Goal: Task Accomplishment & Management: Manage account settings

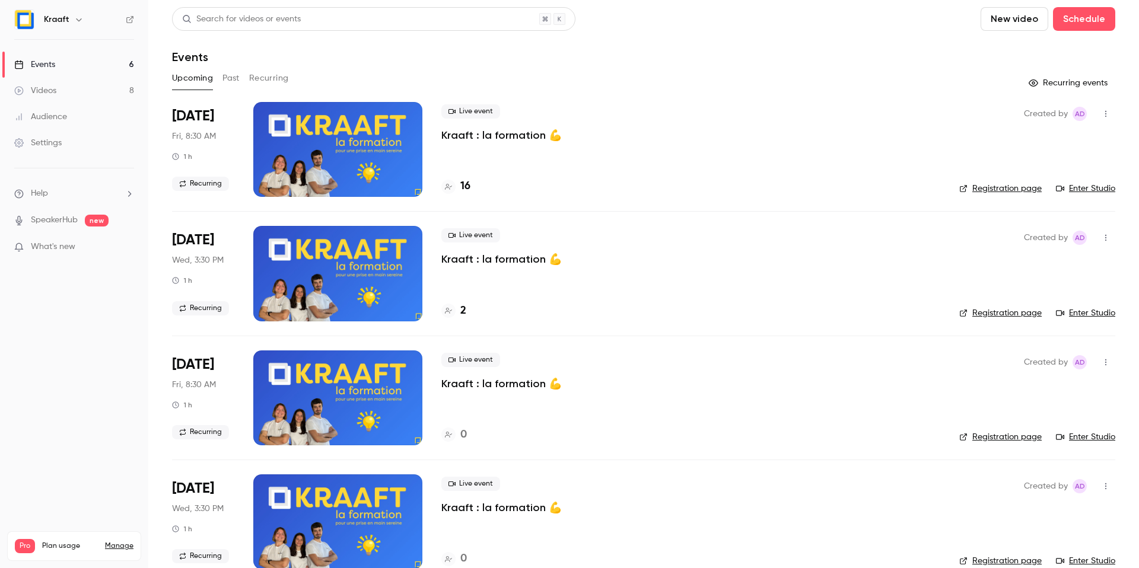
click at [254, 74] on button "Recurring" at bounding box center [269, 78] width 40 height 19
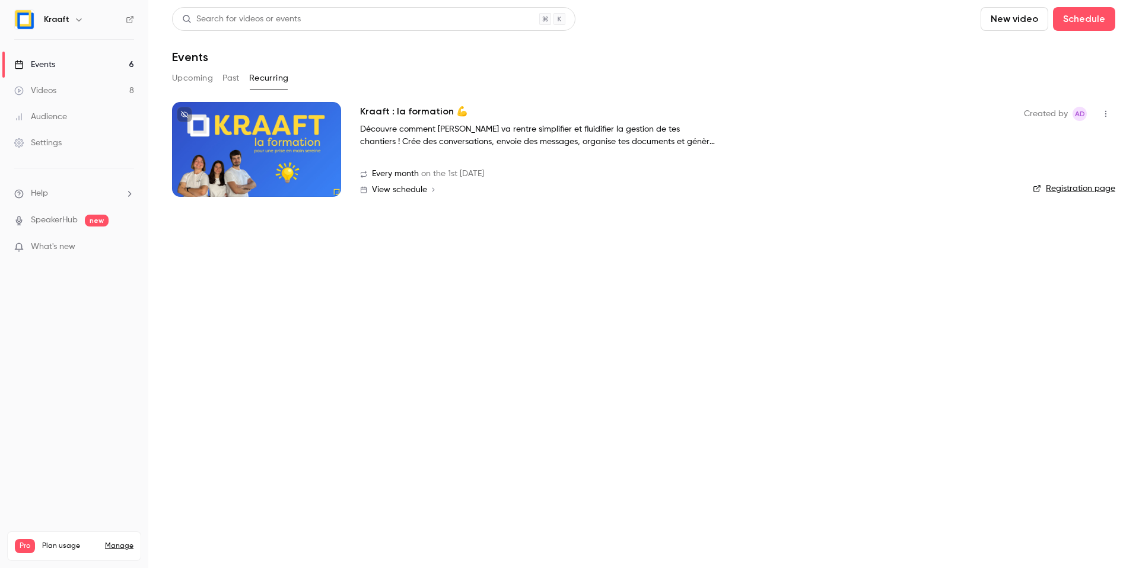
click at [222, 79] on button "Past" at bounding box center [230, 78] width 17 height 19
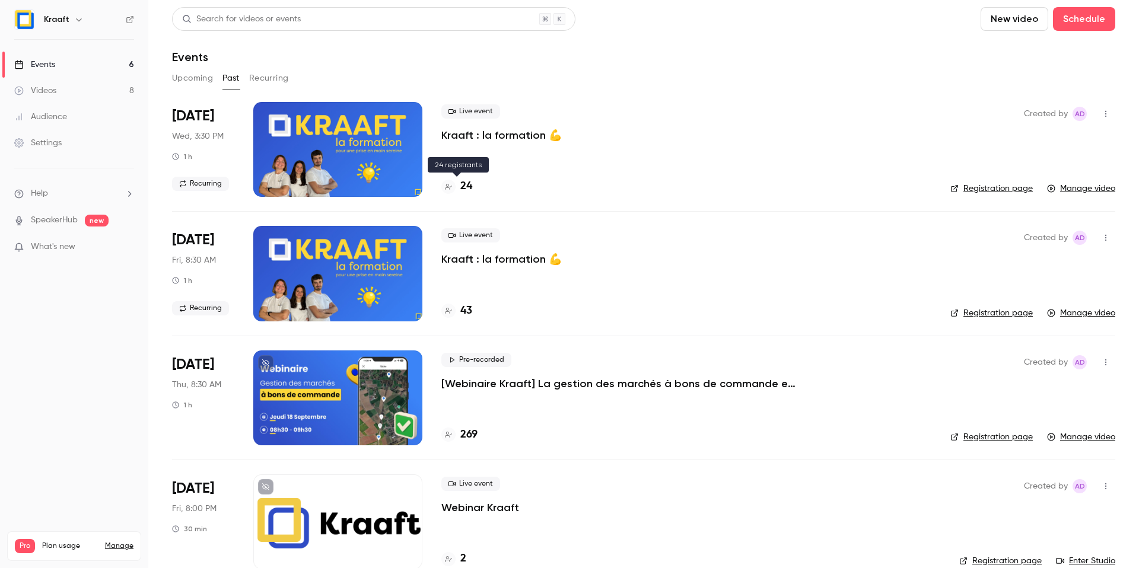
click at [464, 187] on h4 "24" at bounding box center [466, 186] width 12 height 16
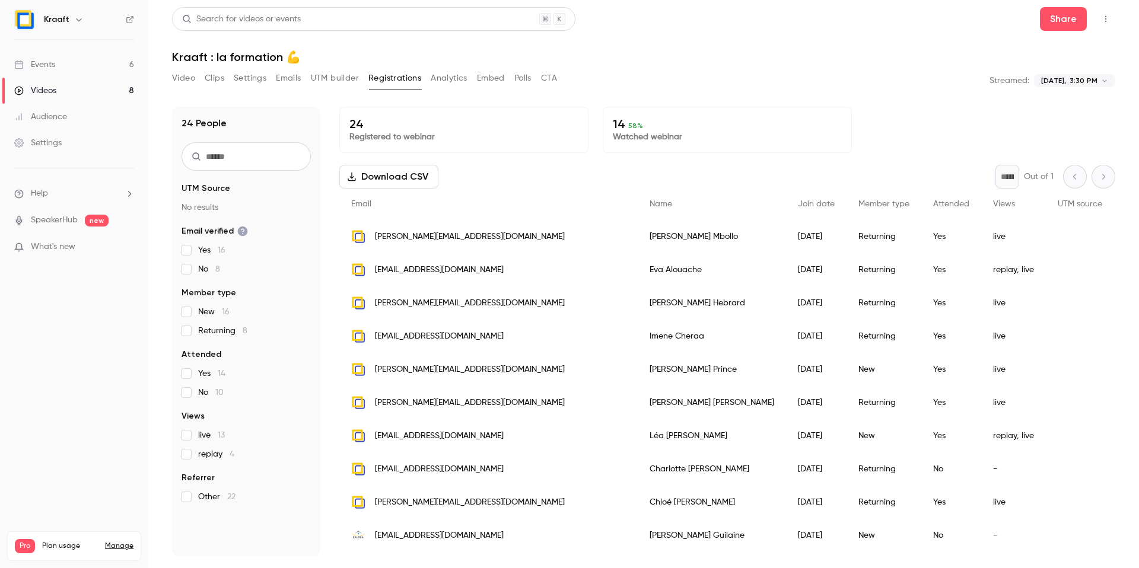
click at [195, 375] on label "Yes 14" at bounding box center [245, 374] width 129 height 12
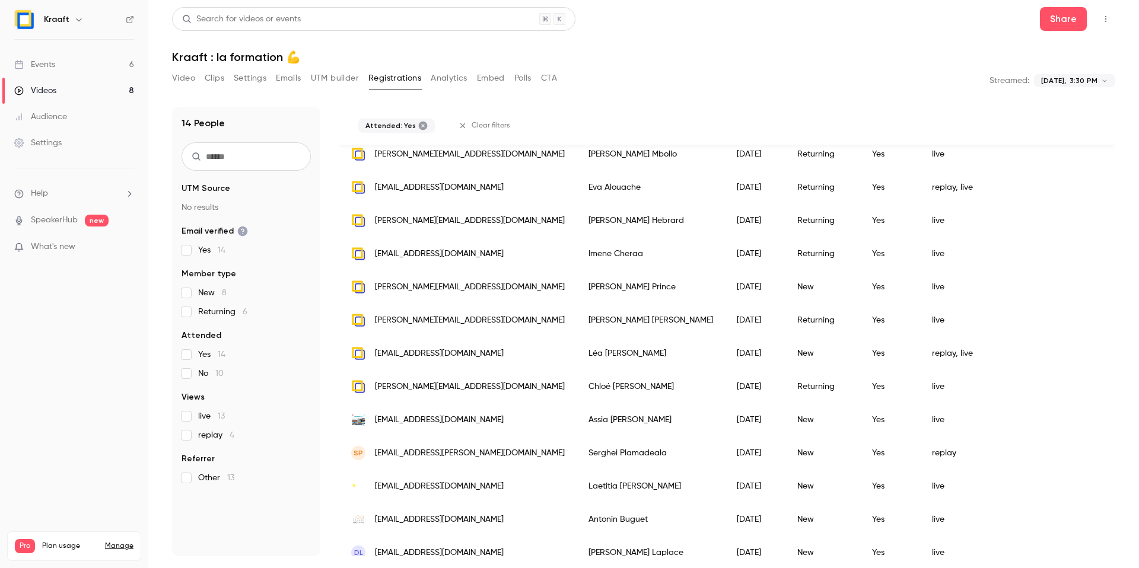
scroll to position [176, 0]
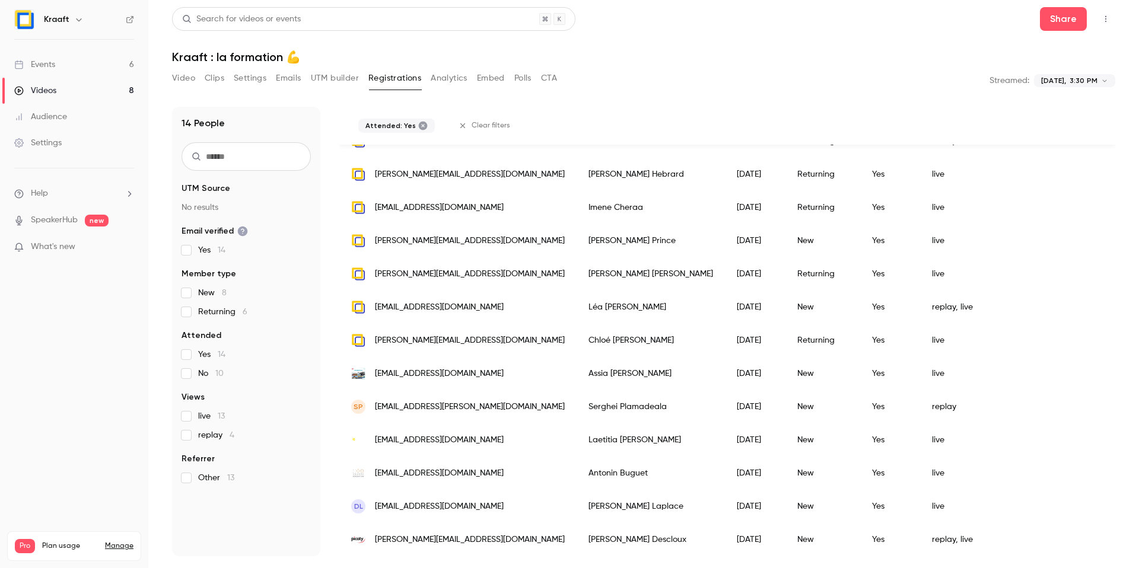
click at [72, 58] on link "Events 6" at bounding box center [74, 65] width 148 height 26
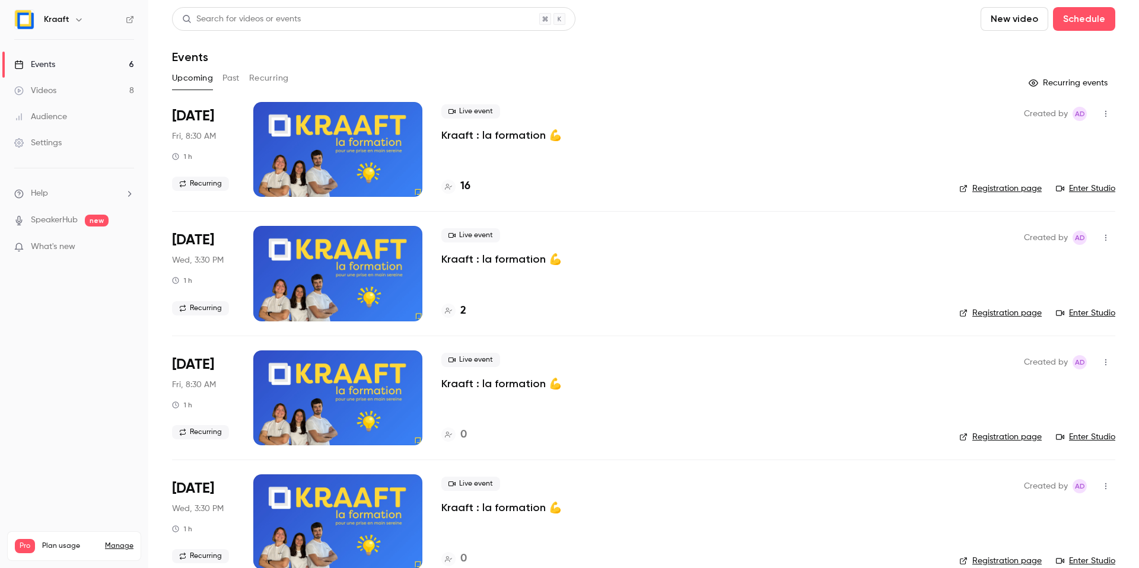
click at [497, 134] on p "Kraaft : la formation 💪" at bounding box center [501, 135] width 120 height 14
click at [463, 187] on h4 "16" at bounding box center [465, 186] width 10 height 16
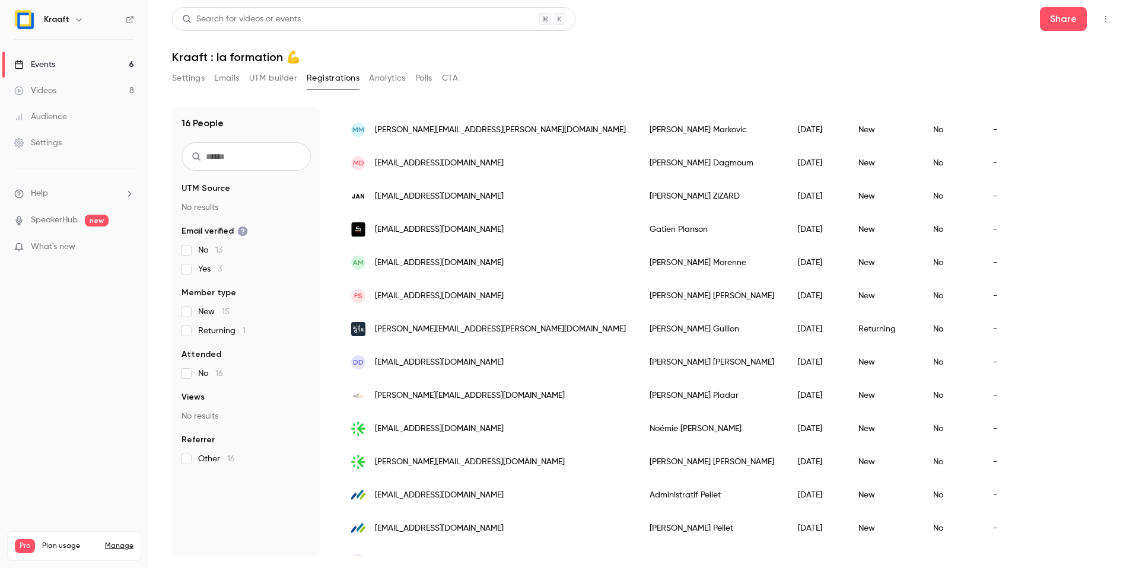
scroll to position [204, 0]
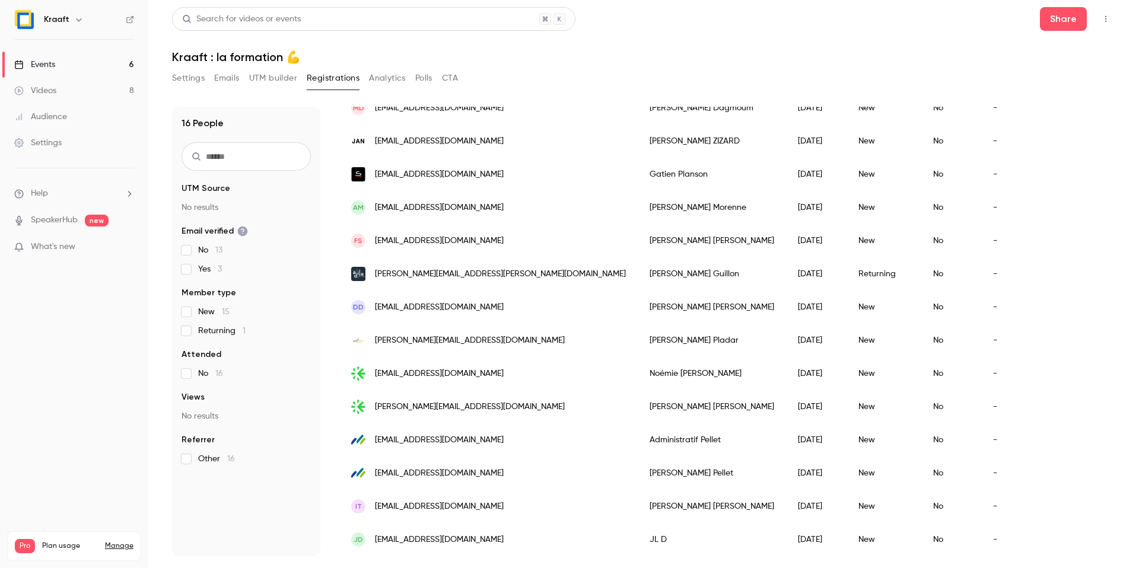
click at [193, 79] on button "Settings" at bounding box center [188, 78] width 33 height 19
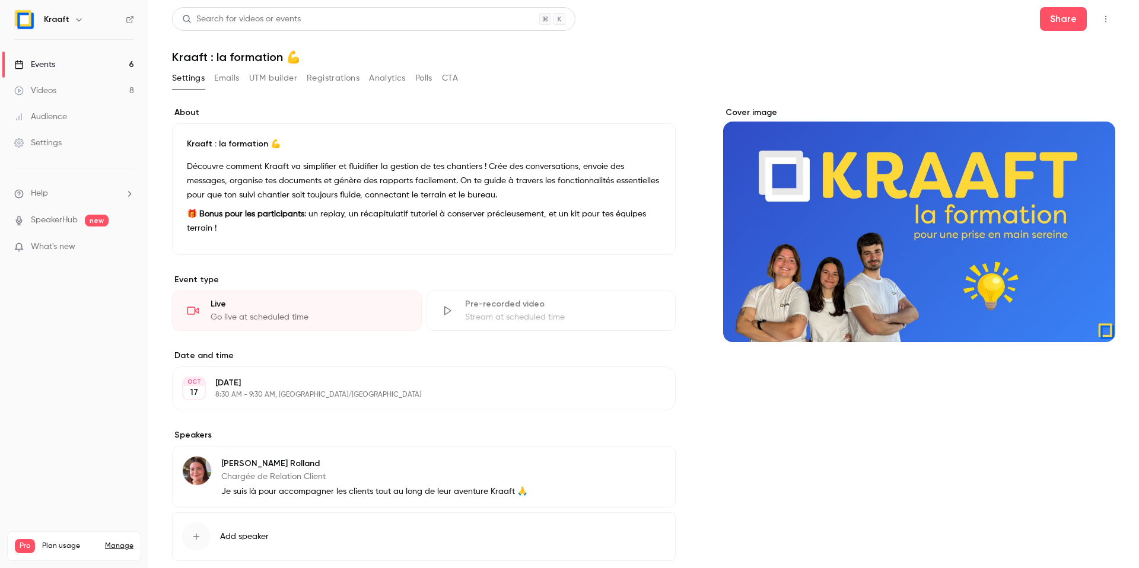
click at [227, 76] on button "Emails" at bounding box center [226, 78] width 25 height 19
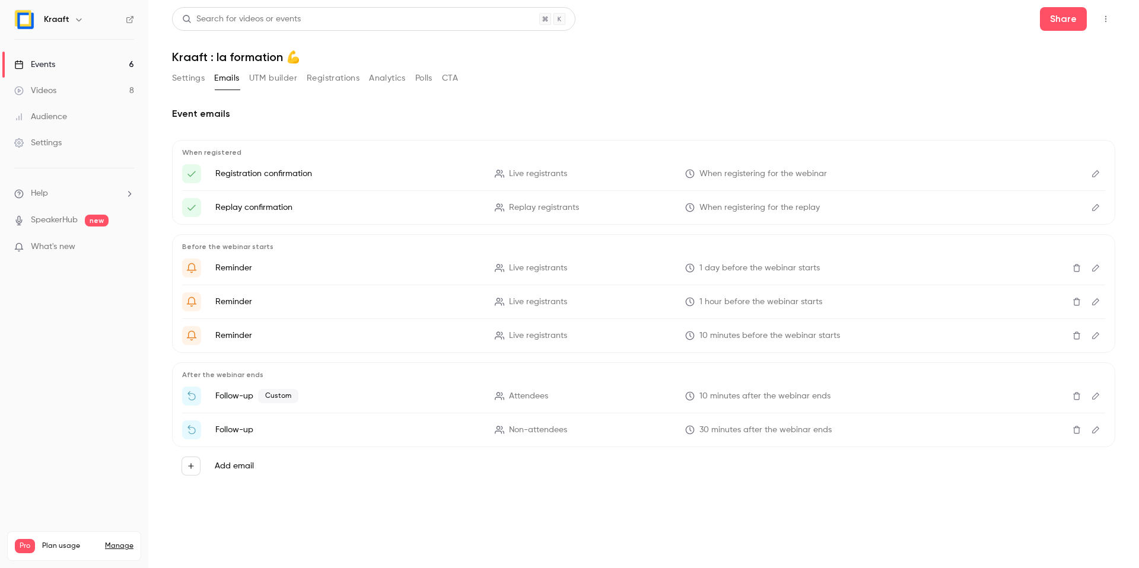
click at [184, 76] on button "Settings" at bounding box center [188, 78] width 33 height 19
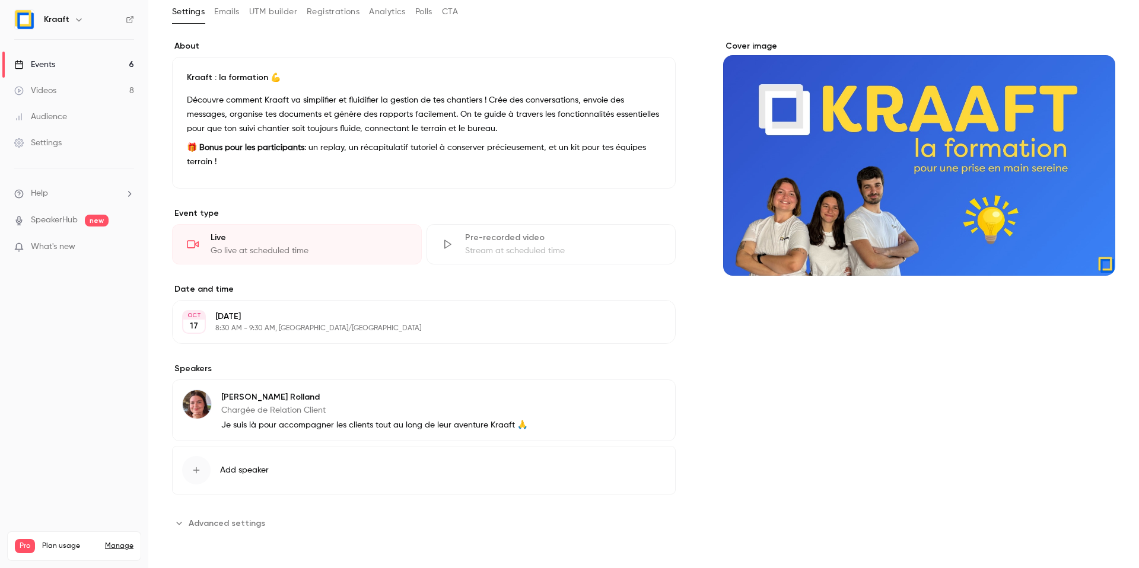
scroll to position [66, 0]
